Goal: Task Accomplishment & Management: Complete application form

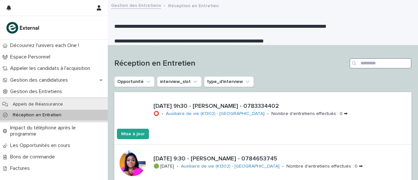
click at [374, 63] on input "Recherche" at bounding box center [380, 63] width 62 height 10
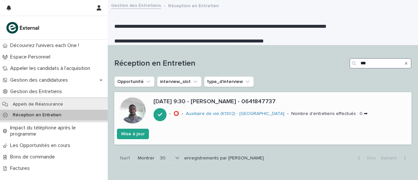
type input "***"
click at [222, 103] on font "[DATE] 9:30 - [PERSON_NAME] - 0641847737" at bounding box center [214, 102] width 122 height 6
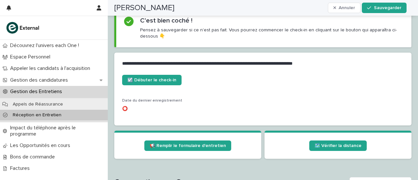
scroll to position [264, 0]
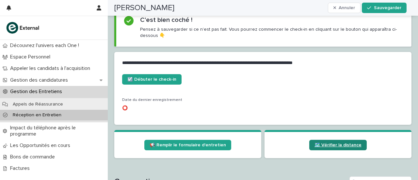
click at [322, 145] on font "🗺️ Vérifier la distance" at bounding box center [337, 145] width 47 height 5
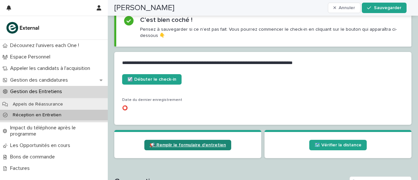
click at [184, 144] on font "📢 Remplir le formulaire d'entretien" at bounding box center [187, 145] width 76 height 5
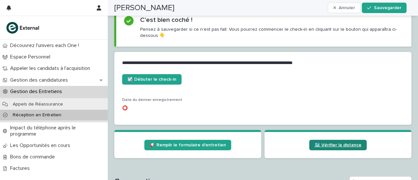
click at [329, 143] on font "🗺️ Vérifier la distance" at bounding box center [337, 145] width 47 height 5
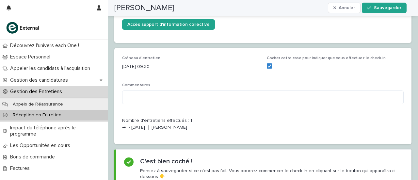
scroll to position [0, 0]
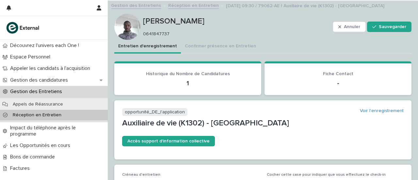
click at [26, 112] on div "Réception en Entretien" at bounding box center [54, 115] width 108 height 11
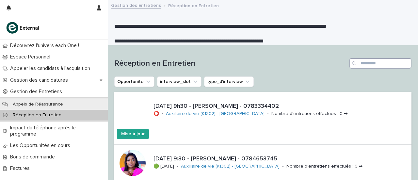
click at [375, 63] on input "Recherche" at bounding box center [380, 63] width 62 height 10
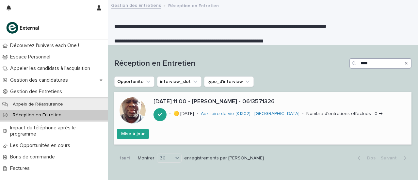
type input "****"
click at [215, 102] on font "[DATE] 11:00 - [PERSON_NAME] - 0613571326" at bounding box center [213, 102] width 121 height 6
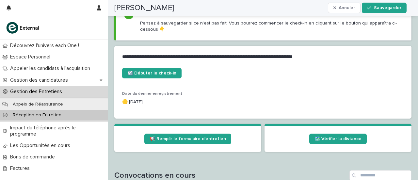
scroll to position [271, 0]
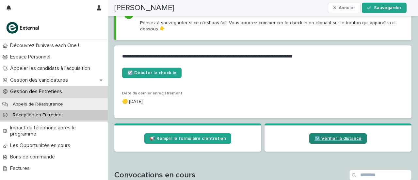
click at [329, 138] on font "🗺️ Vérifier la distance" at bounding box center [337, 138] width 47 height 5
click at [223, 87] on div "☑️ Débuter le check-in Date du dernier enregistrement 🟡 [DATE]" at bounding box center [262, 89] width 281 height 43
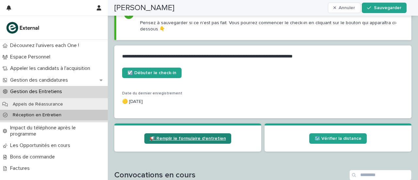
click at [199, 140] on link "📢 Remplir le formulaire d'entretien" at bounding box center [187, 138] width 87 height 10
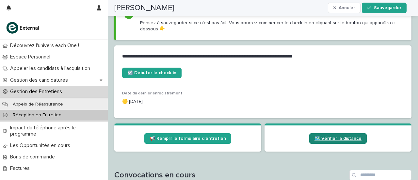
click at [329, 137] on font "🗺️ Vérifier la distance" at bounding box center [337, 138] width 47 height 5
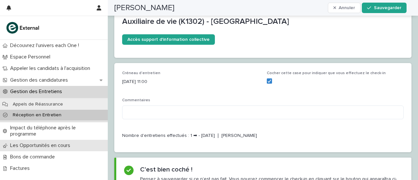
scroll to position [97, 0]
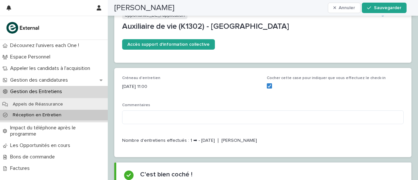
click at [25, 116] on font "Réception en Entretien" at bounding box center [37, 115] width 49 height 5
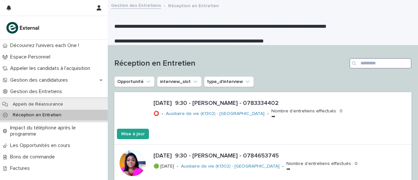
click at [367, 62] on input "Recherche" at bounding box center [380, 63] width 62 height 10
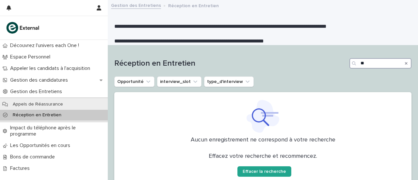
type input "*"
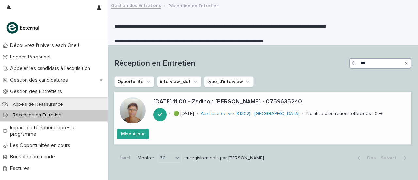
type input "***"
click at [243, 102] on font "[DATE] 11:00 - Zadihon [PERSON_NAME] - 0759635240" at bounding box center [227, 102] width 148 height 6
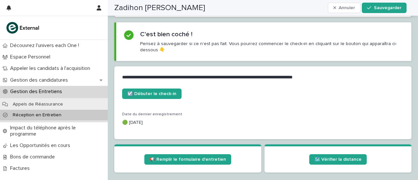
scroll to position [250, 0]
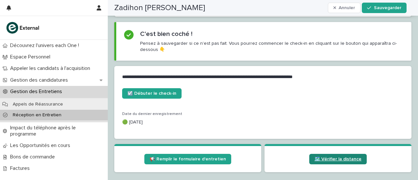
click at [322, 159] on font "🗺️ Vérifier la distance" at bounding box center [337, 159] width 47 height 5
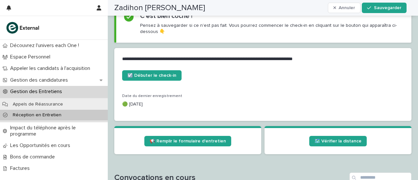
scroll to position [270, 0]
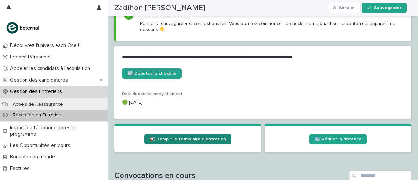
click at [173, 138] on font "📢 Remplir le formulaire d'entretien" at bounding box center [187, 139] width 76 height 5
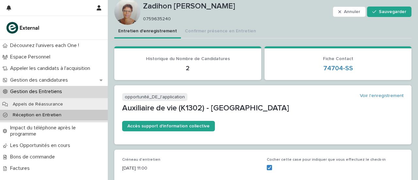
scroll to position [0, 0]
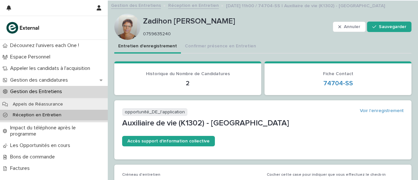
click at [29, 112] on p "Réception en Entretien" at bounding box center [37, 115] width 59 height 6
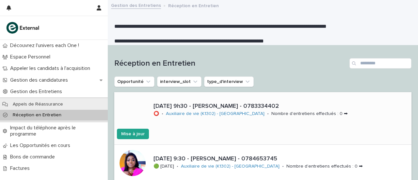
click at [140, 122] on div at bounding box center [132, 110] width 37 height 37
click at [357, 63] on input "Recherche" at bounding box center [380, 63] width 62 height 10
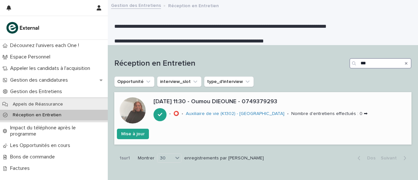
type input "***"
click at [233, 99] on font "[DATE] 11:30 - Oumou DIEOUNE - 0749379293" at bounding box center [215, 102] width 124 height 6
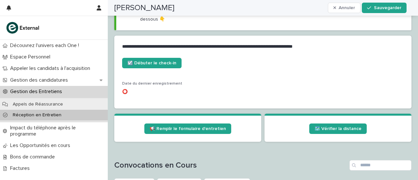
scroll to position [282, 0]
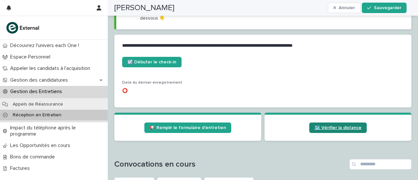
click at [314, 128] on font "🗺️ Vérifier la distance" at bounding box center [337, 127] width 47 height 5
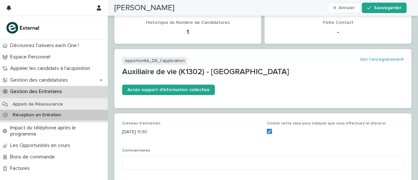
scroll to position [51, 0]
click at [37, 115] on font "Réception en Entretien" at bounding box center [37, 115] width 49 height 5
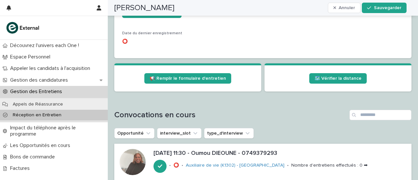
scroll to position [331, 0]
click at [223, 157] on div "[DATE] 11:30 - Oumou DIEOUNE - 0749379293 • ⭕ • Auxiliaire de vie (K1302) - [GE…" at bounding box center [281, 161] width 260 height 29
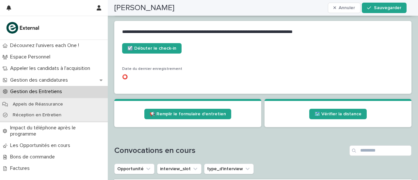
scroll to position [294, 0]
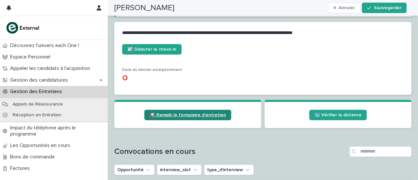
click at [179, 113] on font "📢 Remplir le formulaire d'entretien" at bounding box center [187, 115] width 76 height 5
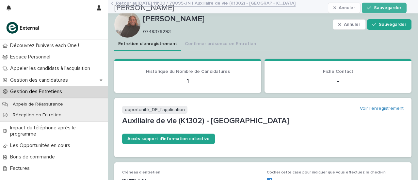
scroll to position [0, 0]
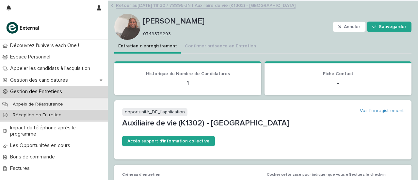
click at [33, 115] on font "Réception en Entretien" at bounding box center [37, 115] width 49 height 5
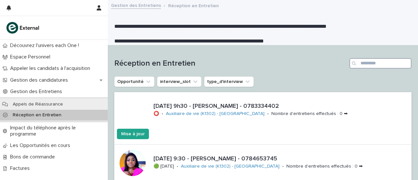
click at [363, 62] on input "Recherche" at bounding box center [380, 63] width 62 height 10
click at [362, 61] on input "Recherche" at bounding box center [380, 63] width 62 height 10
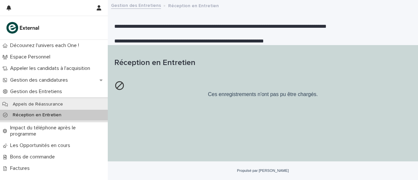
click at [35, 118] on div "Réception en Entretien" at bounding box center [54, 115] width 108 height 11
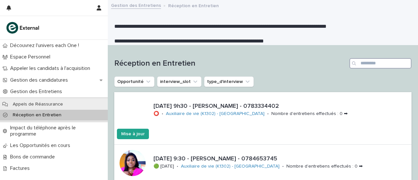
click at [355, 62] on input "Recherche" at bounding box center [380, 63] width 62 height 10
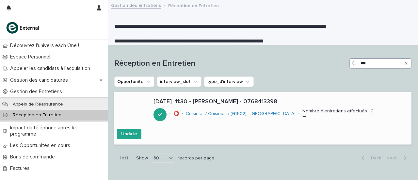
type input "***"
click at [227, 100] on p "[DATE] 11:30 - [PERSON_NAME] - 0768413398" at bounding box center [280, 101] width 255 height 7
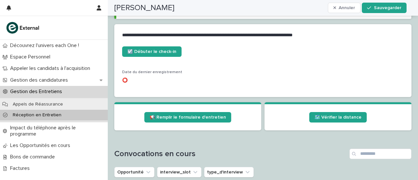
scroll to position [282, 0]
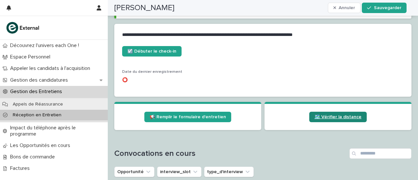
click at [341, 115] on font "🗺️ Vérifier la distance" at bounding box center [337, 117] width 47 height 5
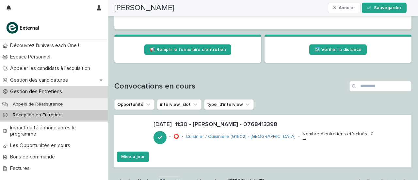
scroll to position [318, 0]
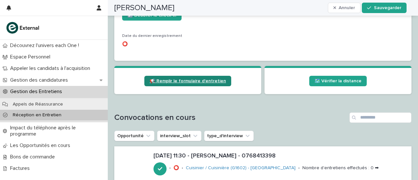
click at [187, 78] on link "📢 Remplir le formulaire d'entretien" at bounding box center [187, 81] width 87 height 10
